Goal: Task Accomplishment & Management: Complete application form

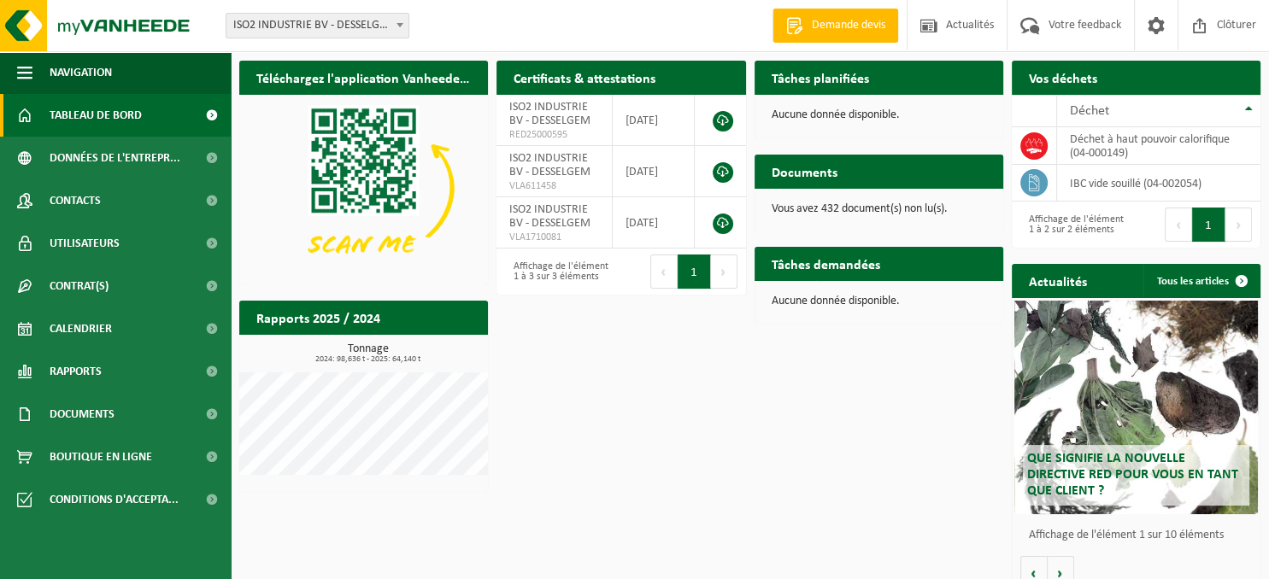
click at [877, 34] on link "Demande devis" at bounding box center [835, 26] width 126 height 34
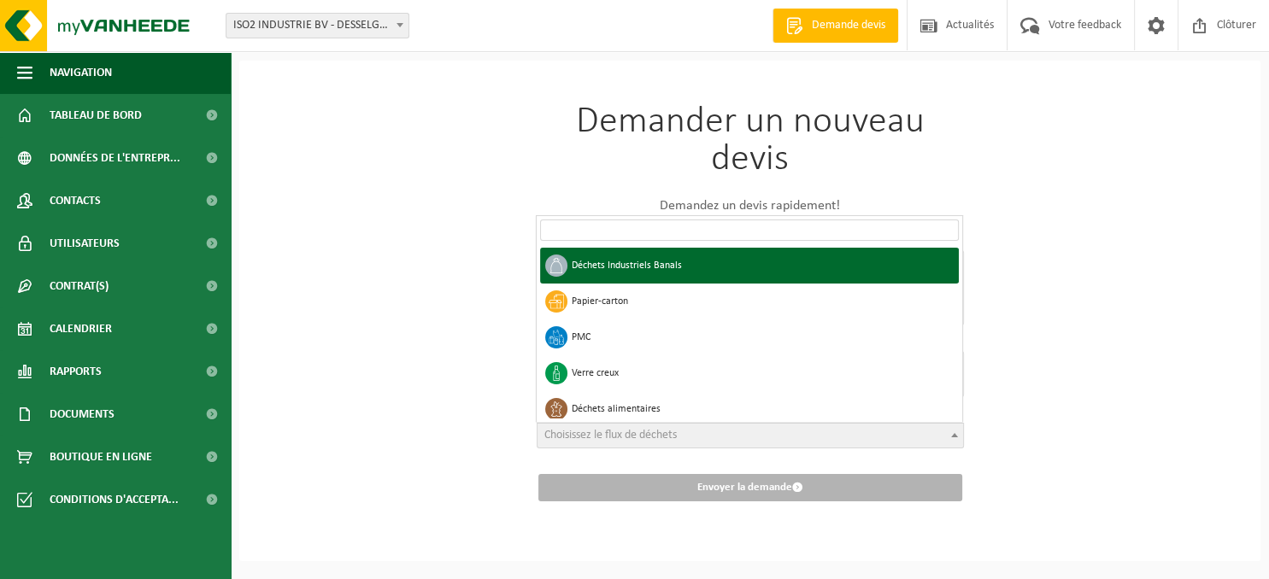
click at [951, 435] on b at bounding box center [954, 435] width 7 height 4
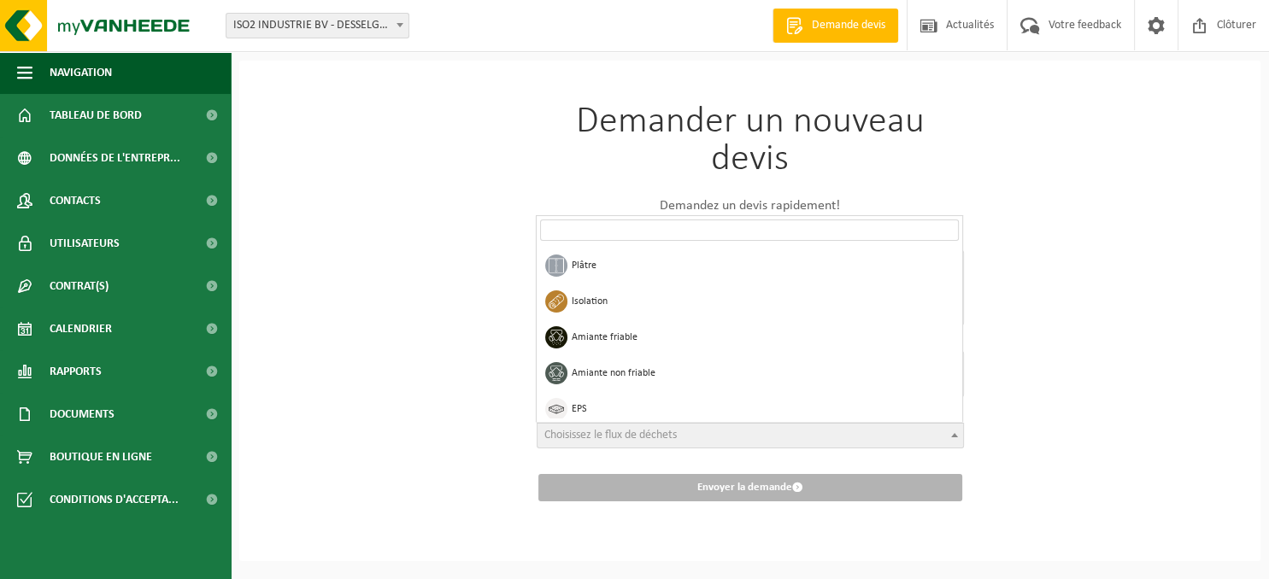
scroll to position [581, 0]
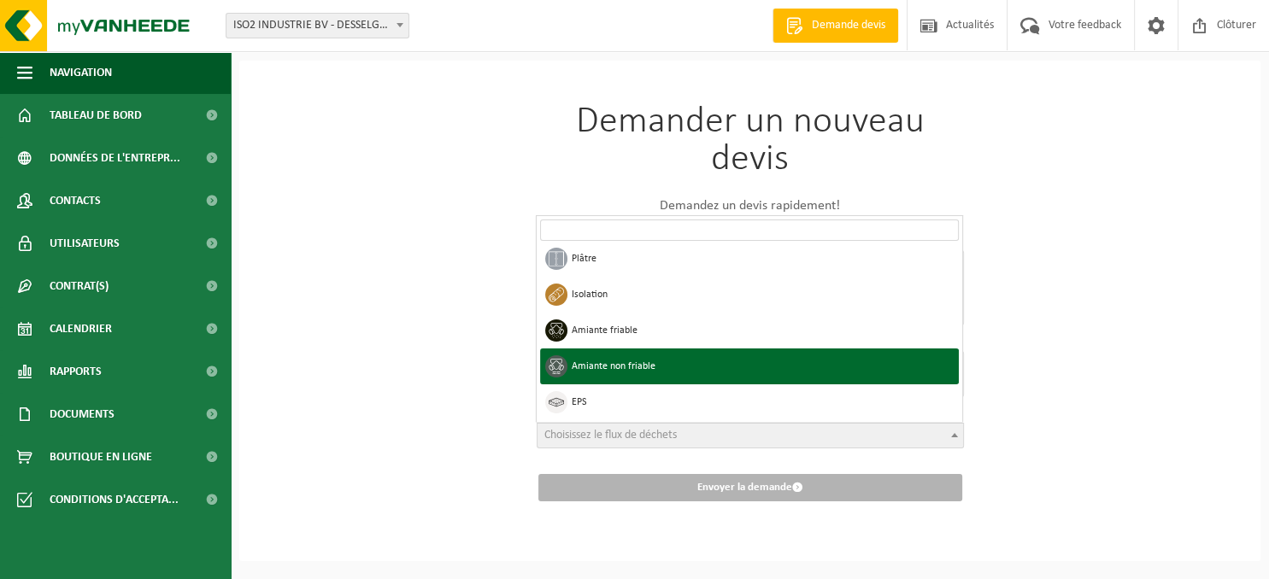
select select "22"
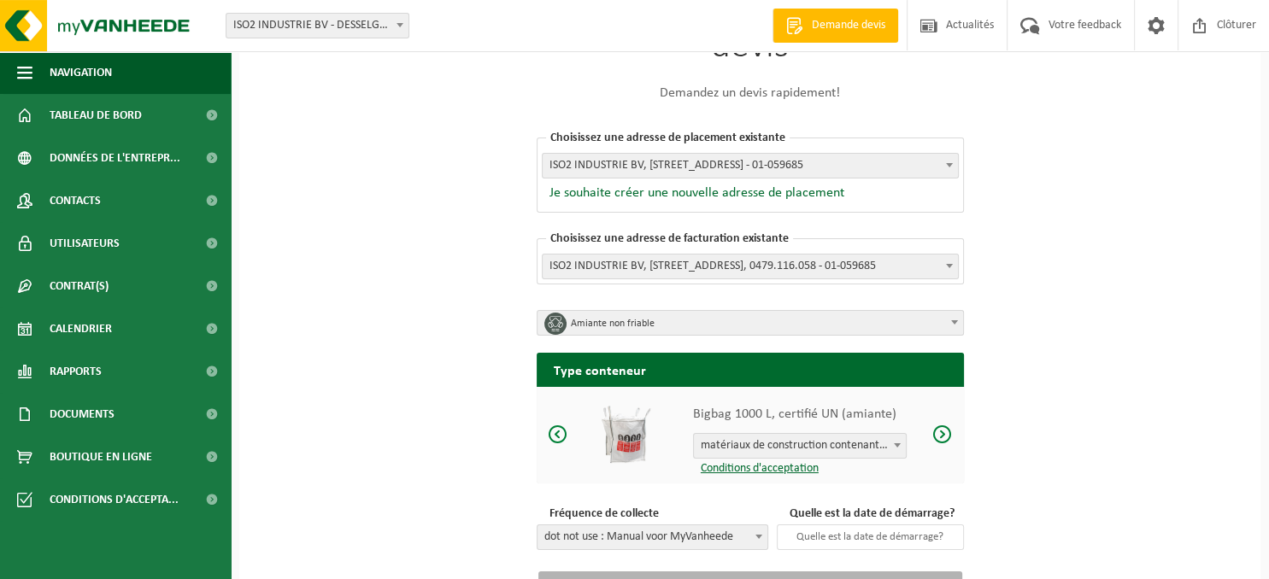
scroll to position [191, 0]
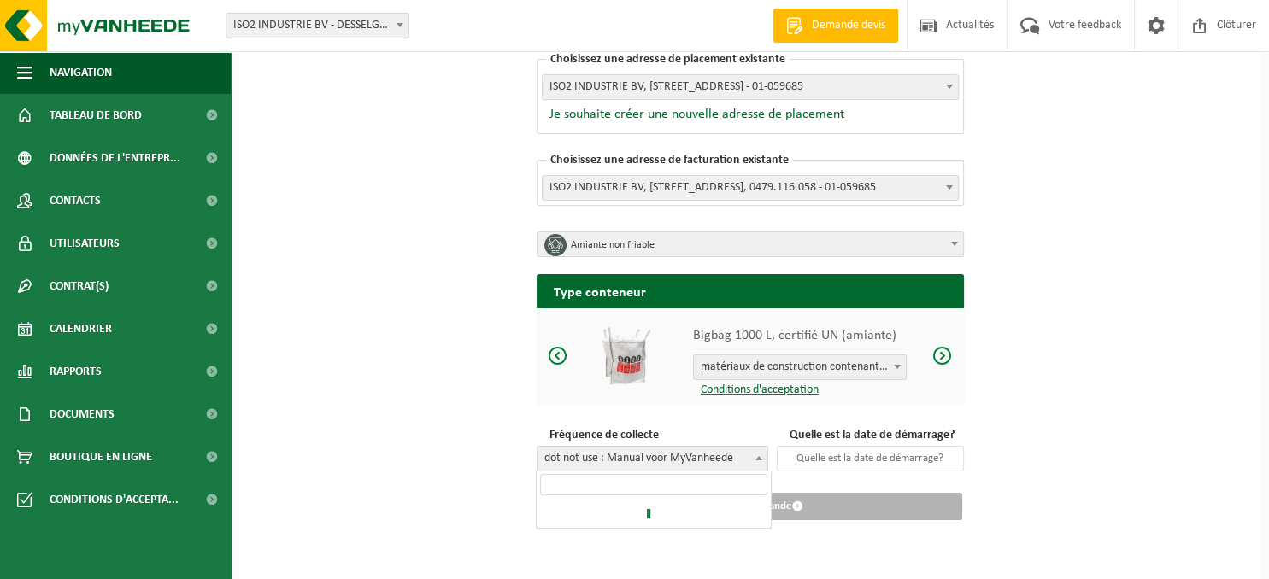
click at [759, 456] on b at bounding box center [758, 458] width 7 height 4
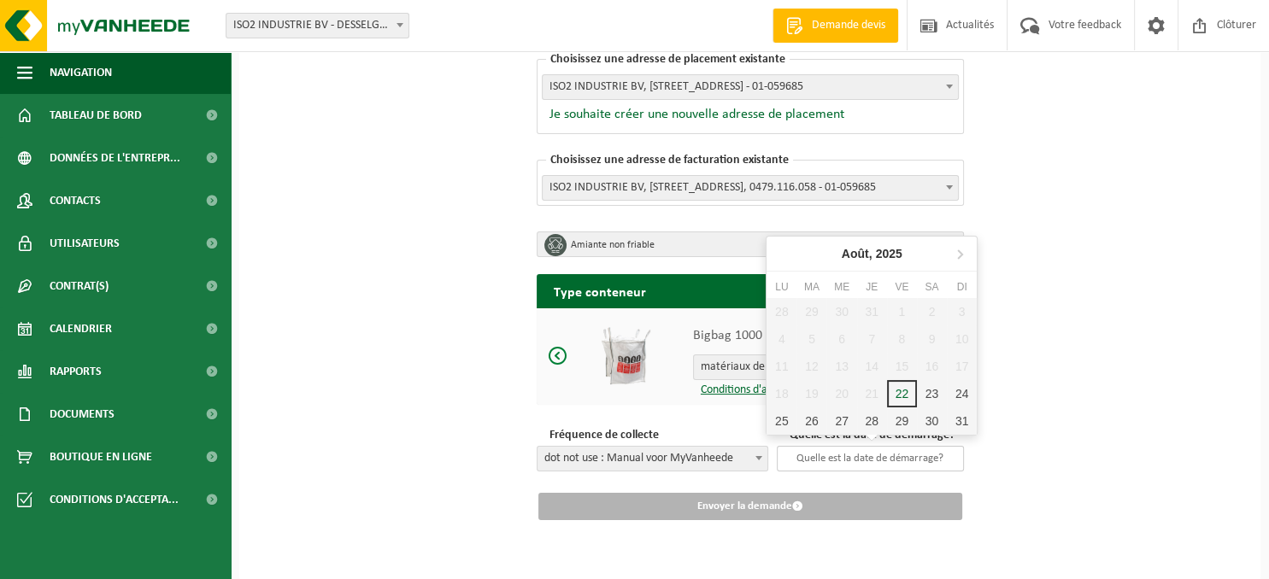
click at [864, 460] on input "text" at bounding box center [870, 459] width 187 height 26
click at [962, 258] on icon at bounding box center [959, 253] width 27 height 27
click at [791, 373] on div "15" at bounding box center [781, 366] width 30 height 27
type input "[DATE]"
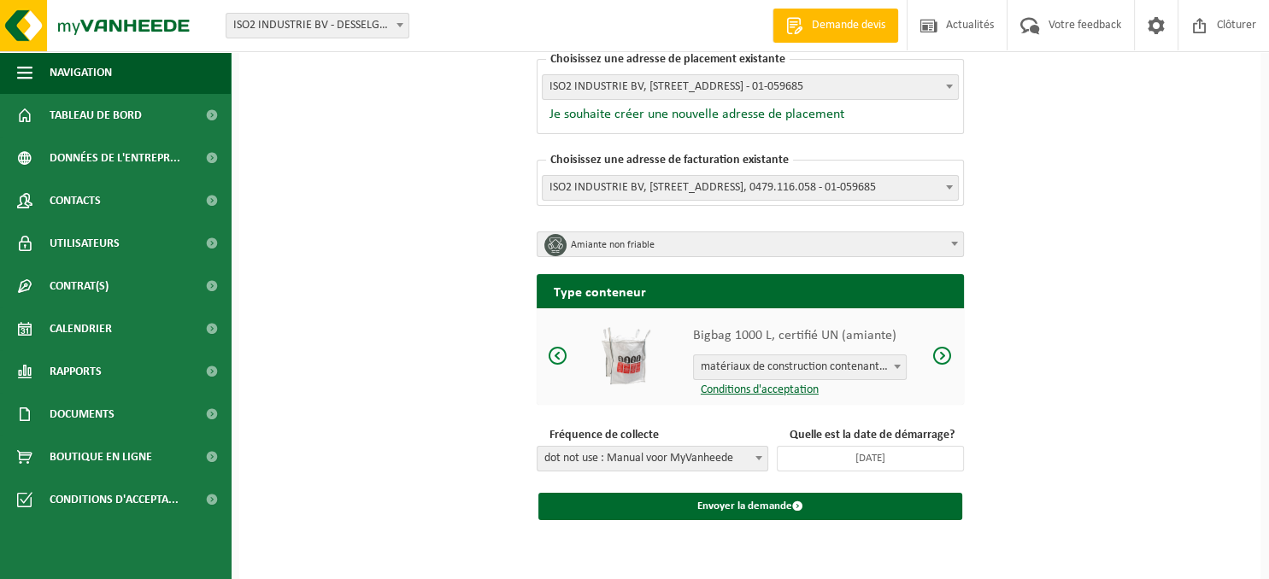
click at [942, 354] on span at bounding box center [941, 355] width 21 height 21
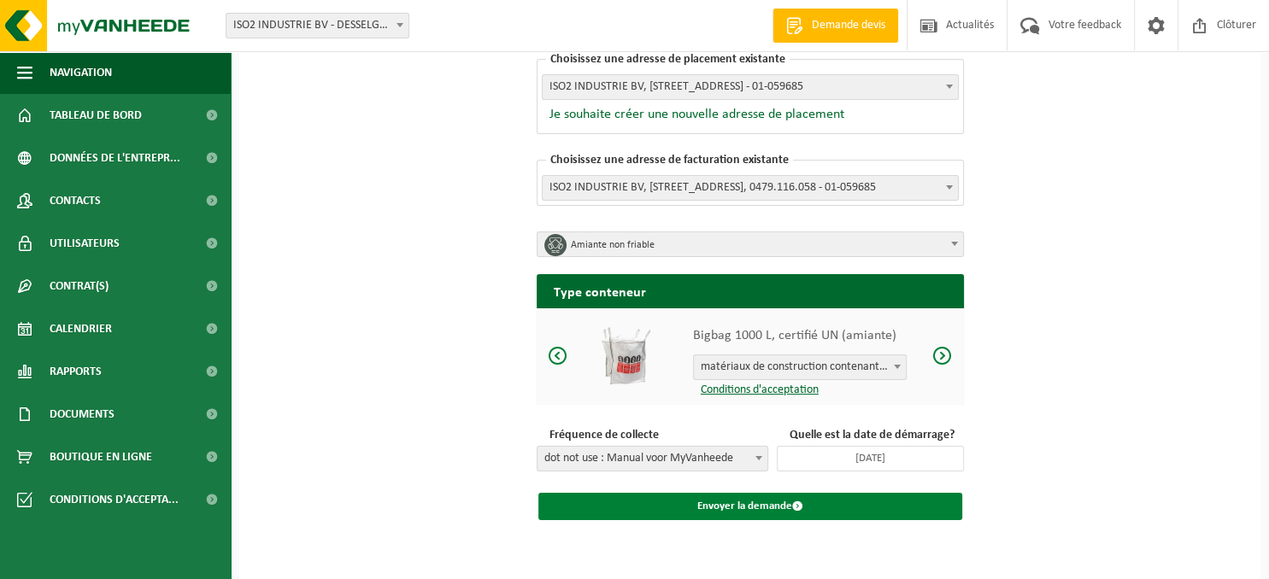
click at [772, 508] on button "Envoyer la demande" at bounding box center [750, 506] width 424 height 27
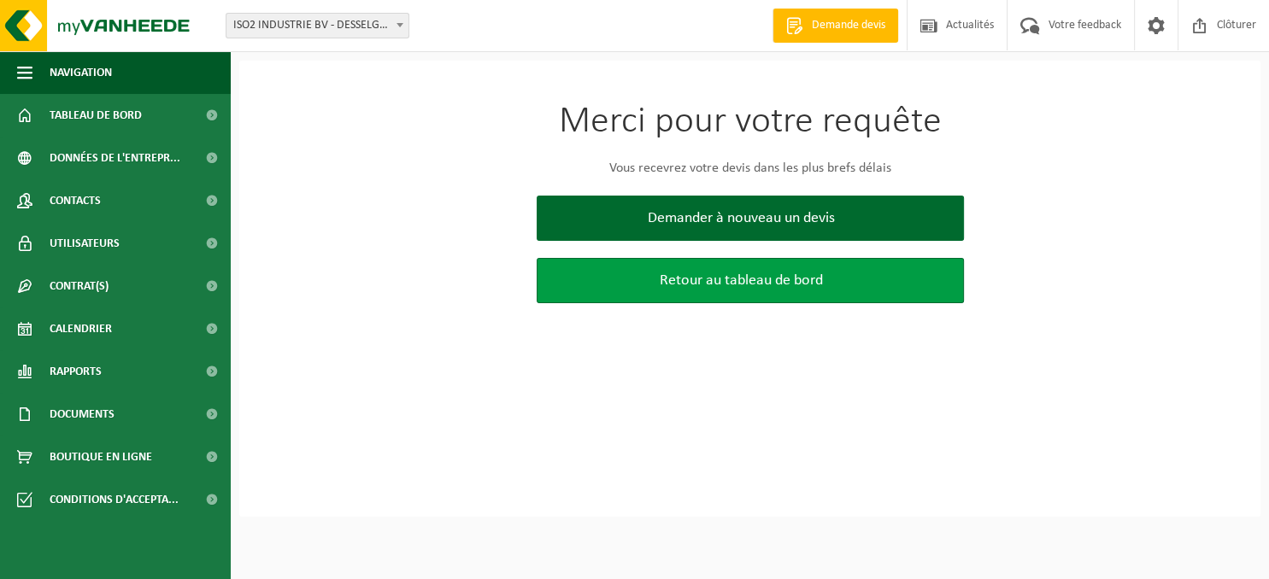
click at [771, 285] on span "Retour au tableau de bord" at bounding box center [741, 281] width 163 height 18
